Goal: Task Accomplishment & Management: Manage account settings

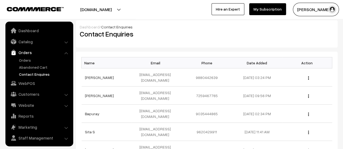
scroll to position [12, 0]
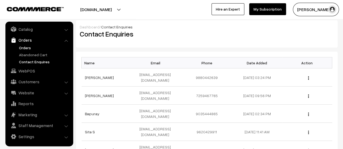
click at [24, 46] on link "Orders" at bounding box center [45, 48] width 54 height 6
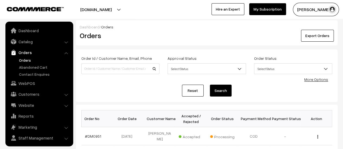
scroll to position [12, 0]
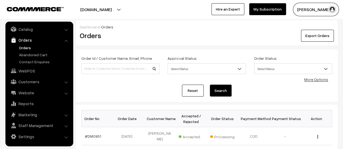
click at [24, 46] on link "Orders" at bounding box center [45, 48] width 54 height 6
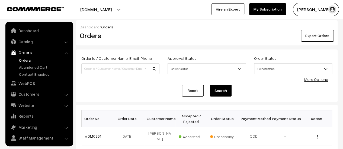
scroll to position [12, 0]
